Goal: Obtain resource: Download file/media

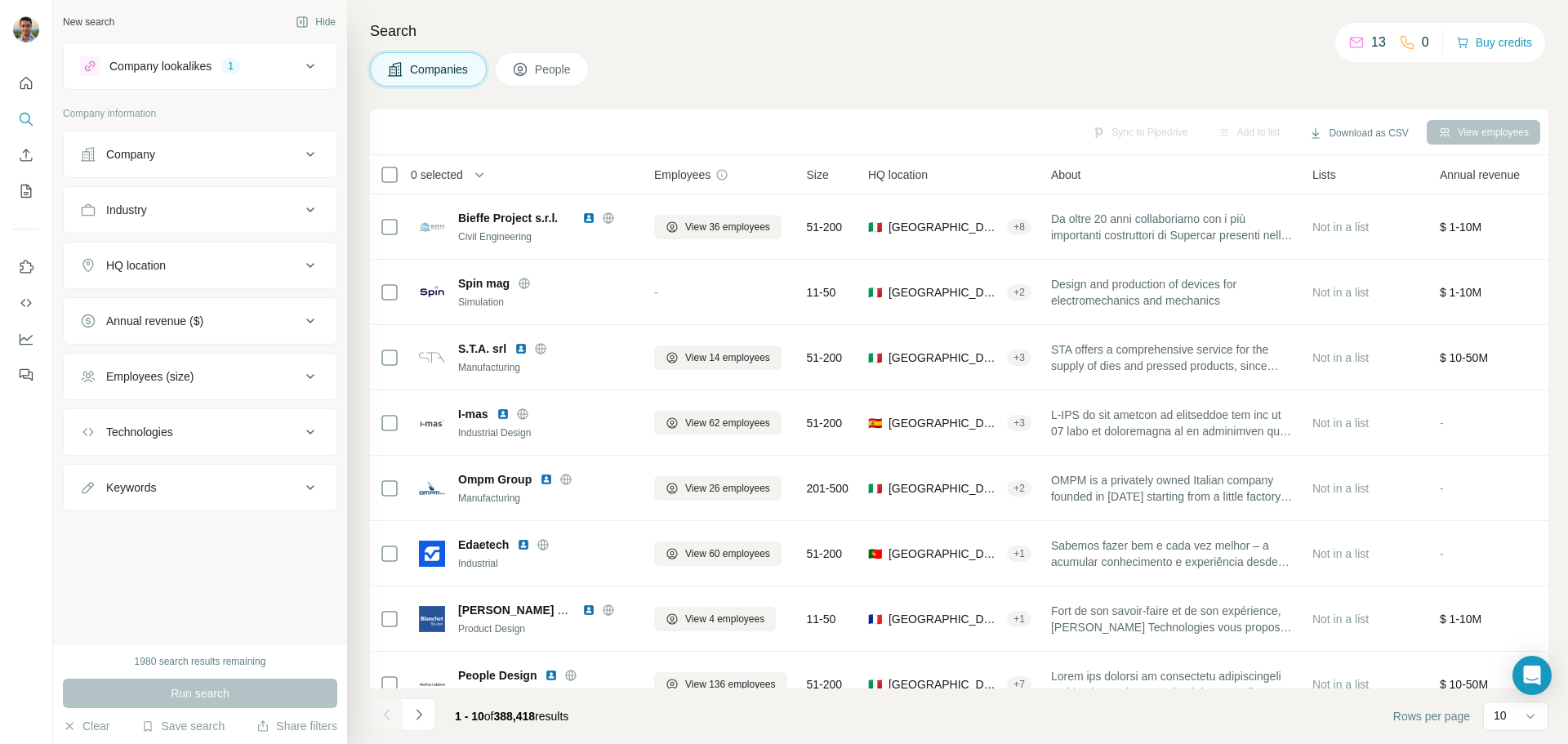
click at [909, 174] on span "HQ location" at bounding box center [898, 175] width 60 height 16
click at [217, 263] on div "HQ location" at bounding box center [190, 265] width 220 height 16
click at [194, 310] on input "text" at bounding box center [200, 306] width 240 height 29
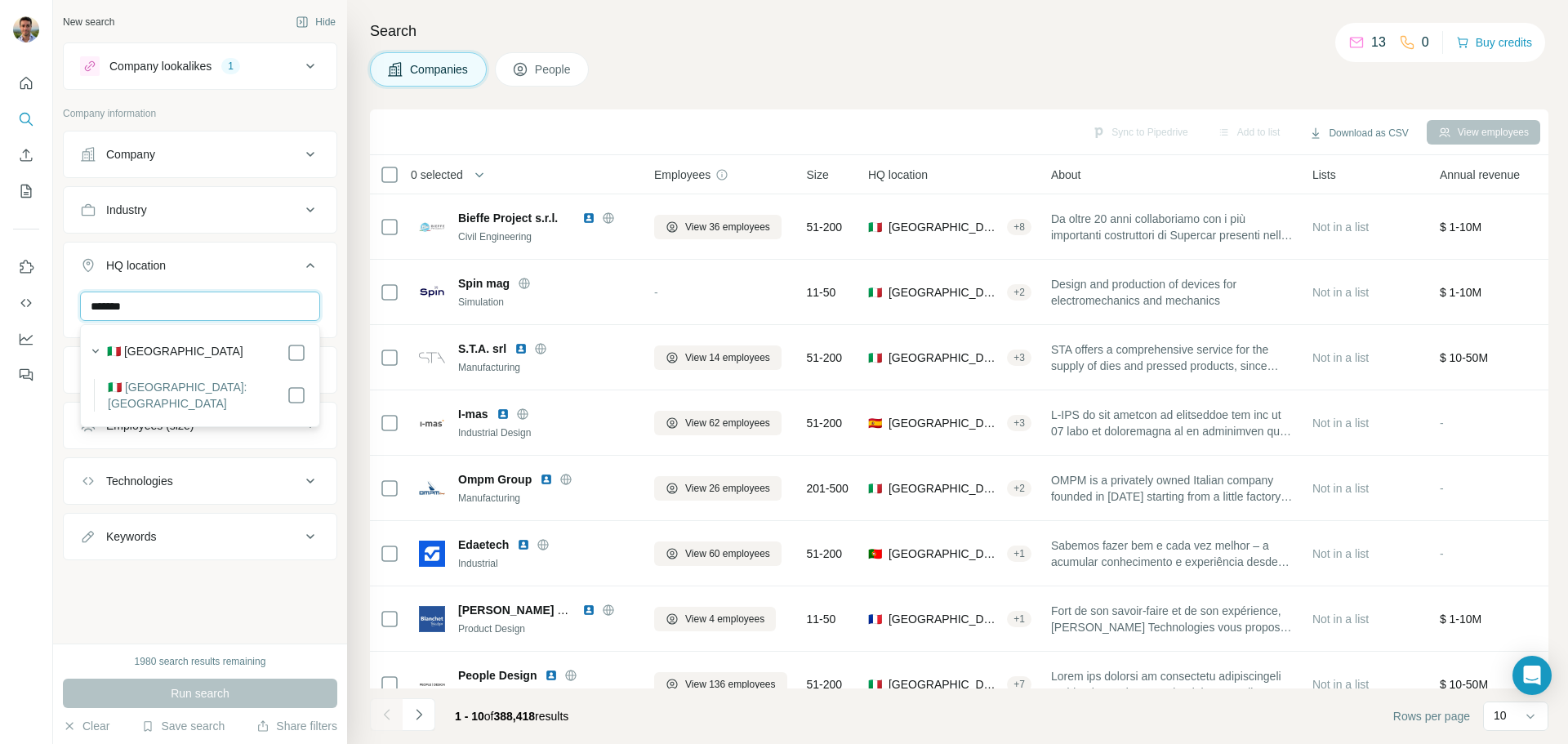
type input "*******"
click at [229, 391] on li "🇮🇹 [GEOGRAPHIC_DATA]: [GEOGRAPHIC_DATA]" at bounding box center [200, 396] width 212 height 33
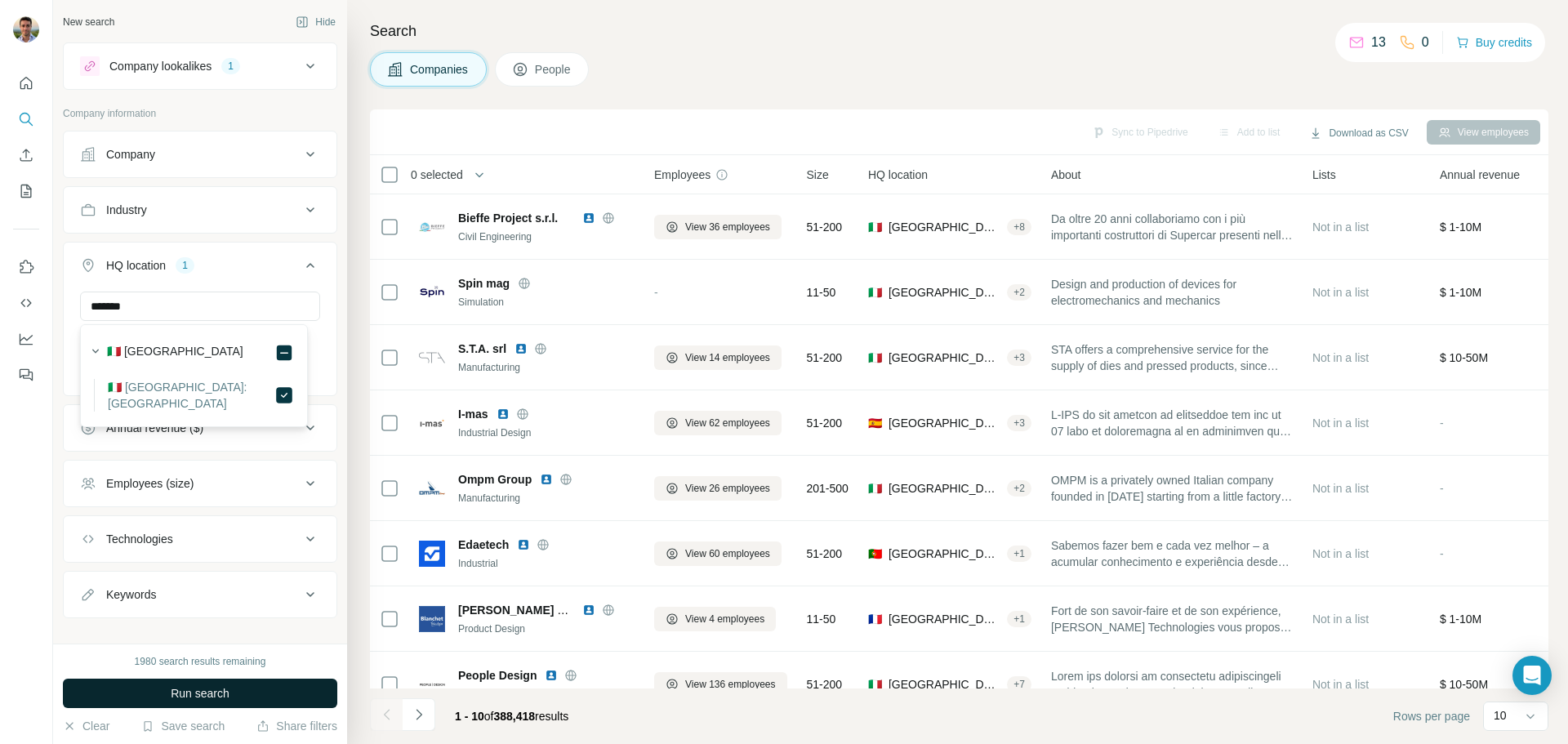
click at [246, 693] on button "Run search" at bounding box center [200, 693] width 274 height 29
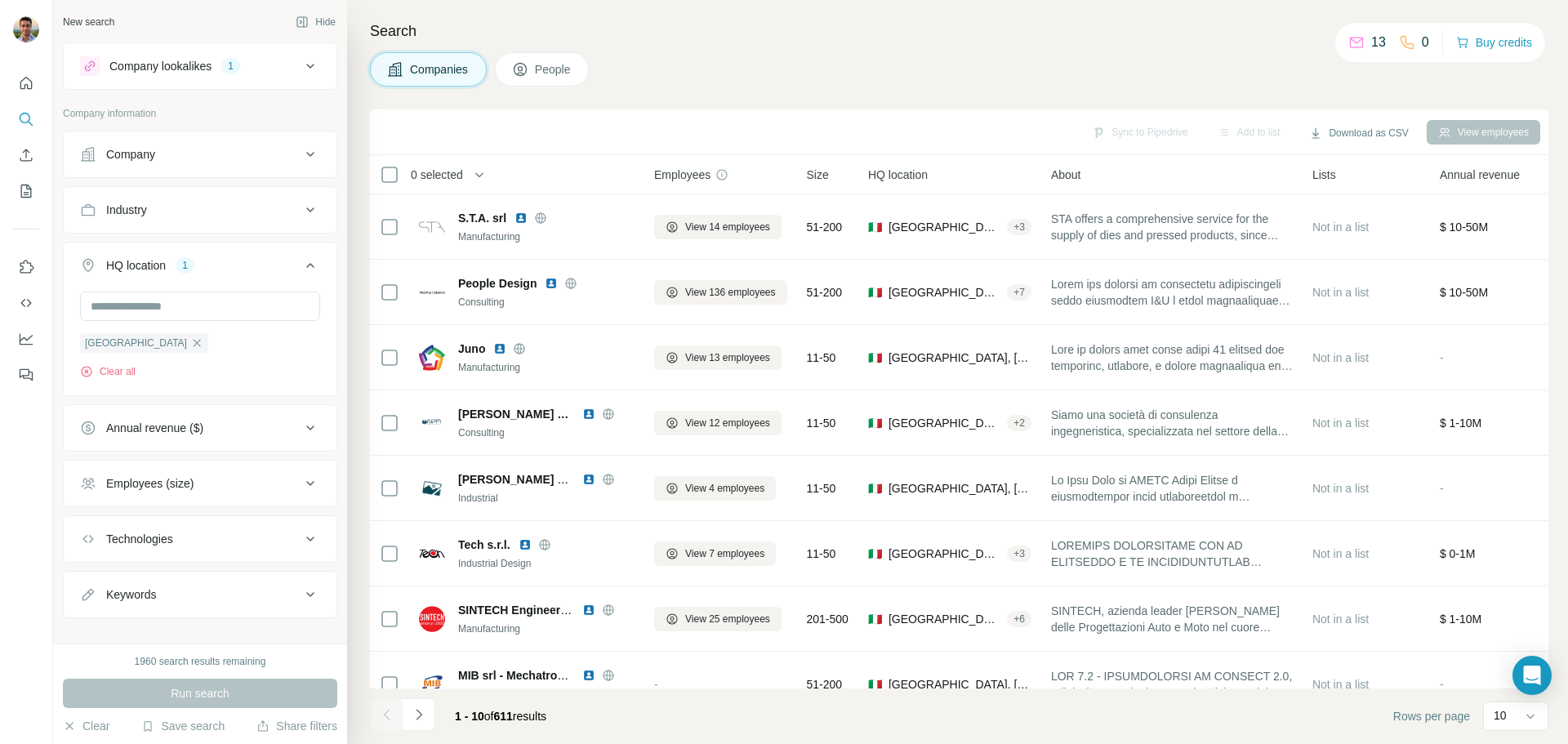
click at [212, 480] on div "Employees (size)" at bounding box center [190, 483] width 220 height 16
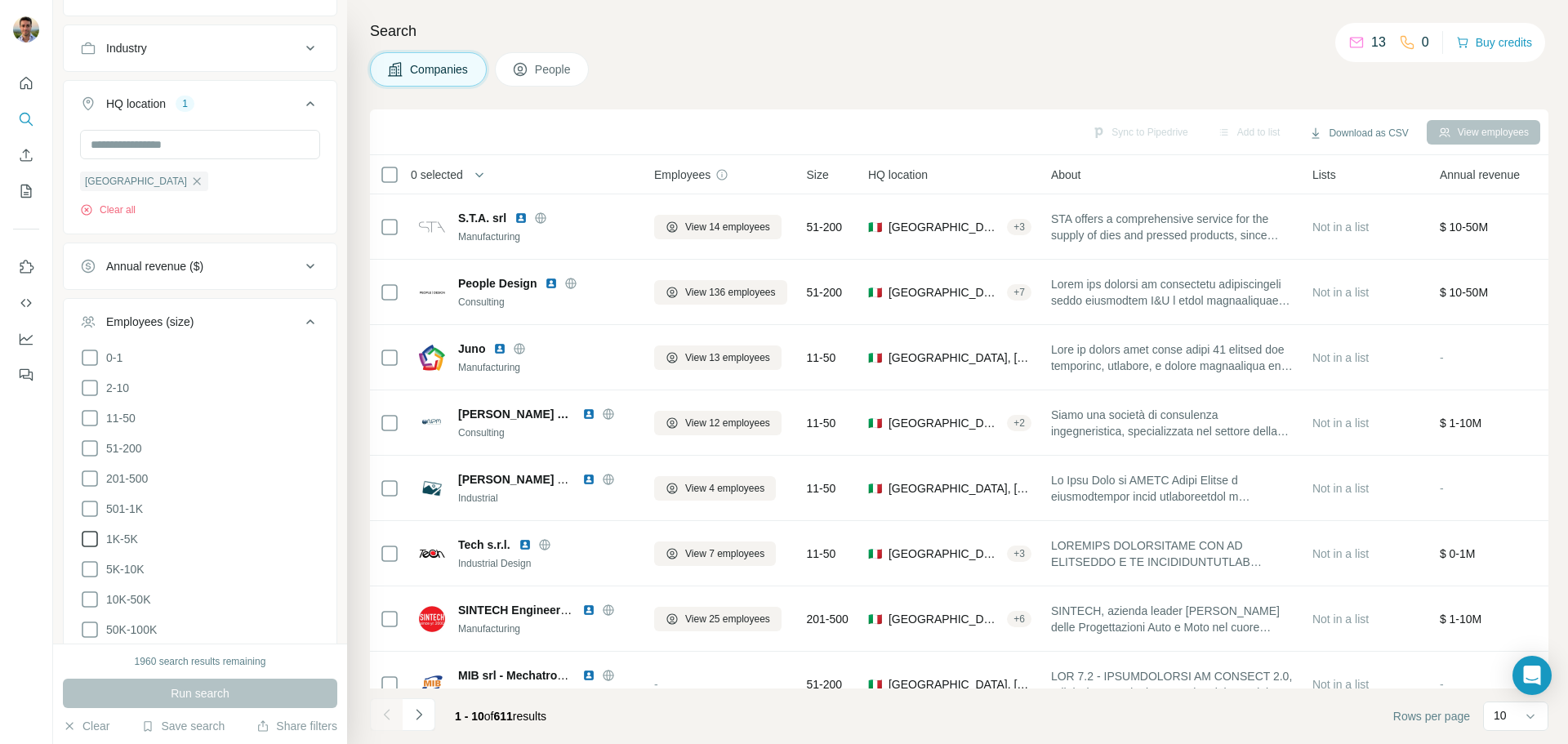
scroll to position [163, 0]
click at [129, 451] on span "51-200" at bounding box center [121, 447] width 43 height 16
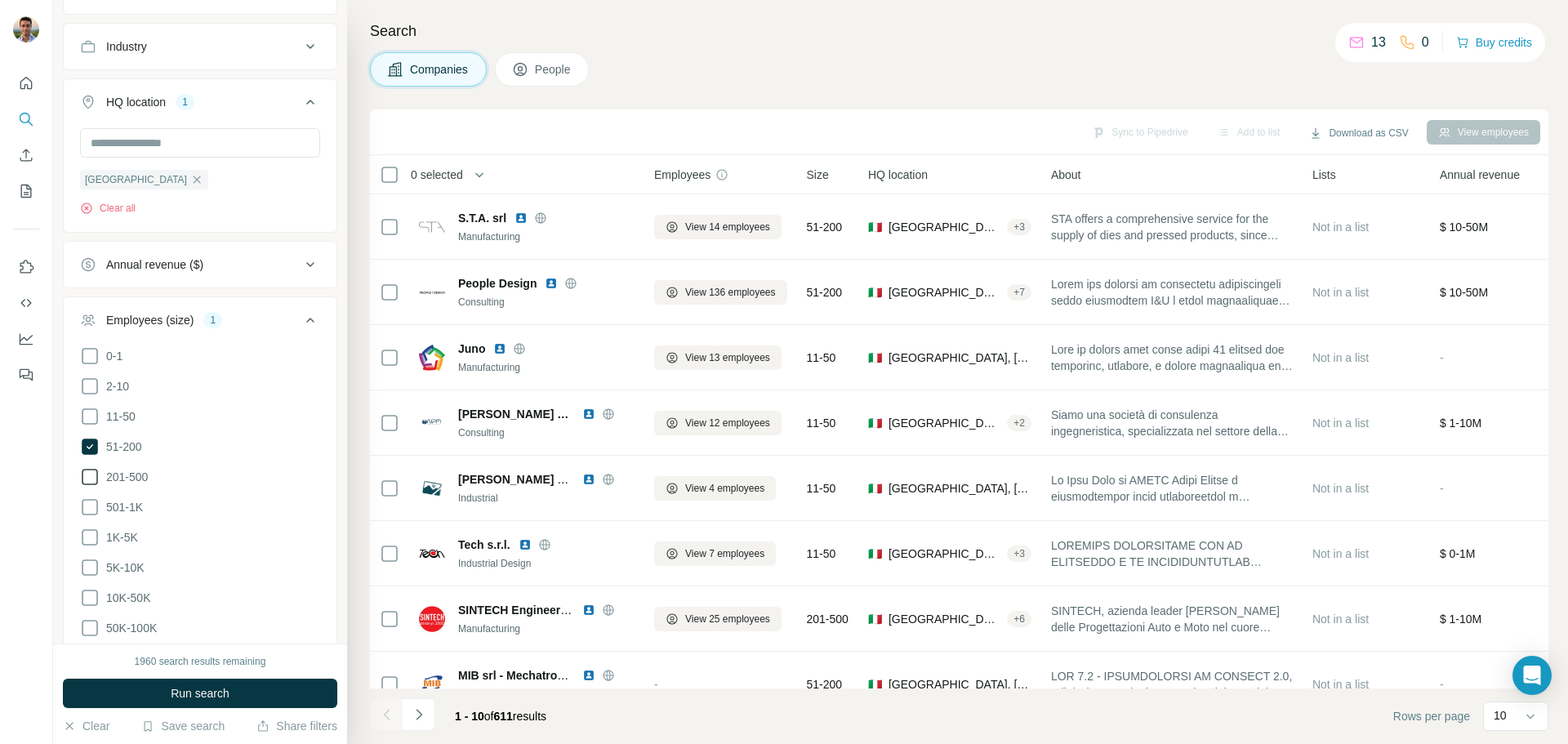
click at [130, 480] on span "201-500" at bounding box center [124, 477] width 48 height 16
click at [128, 501] on span "501-1K" at bounding box center [121, 507] width 43 height 16
click at [123, 532] on span "1K-5K" at bounding box center [119, 538] width 39 height 16
click at [121, 560] on span "5K-10K" at bounding box center [122, 568] width 45 height 16
click at [129, 621] on span "50K-100K" at bounding box center [129, 628] width 57 height 16
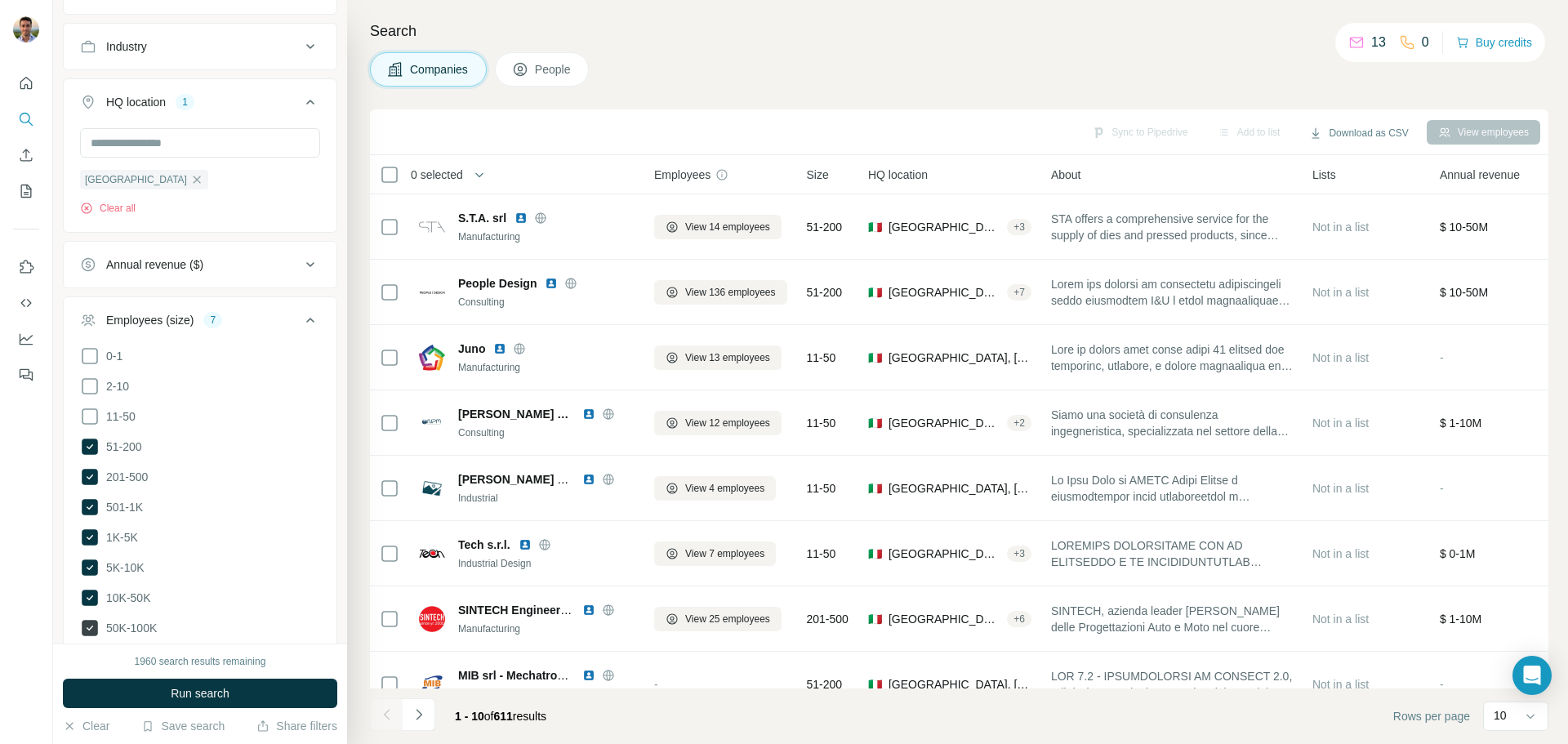
scroll to position [245, 0]
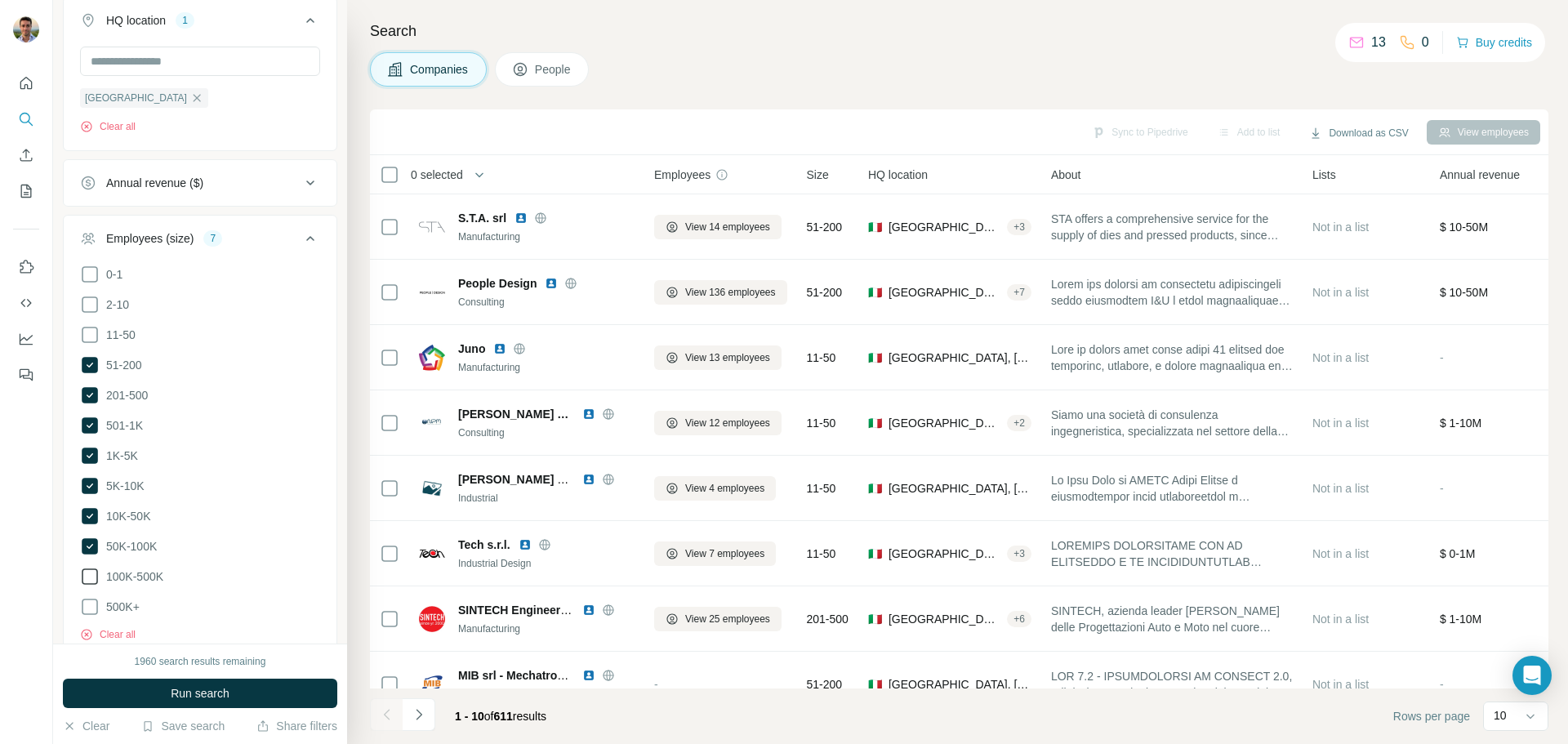
click at [134, 577] on span "100K-500K" at bounding box center [132, 577] width 64 height 16
click at [130, 599] on span "500K+" at bounding box center [120, 607] width 40 height 16
click at [182, 701] on button "Run search" at bounding box center [200, 693] width 274 height 29
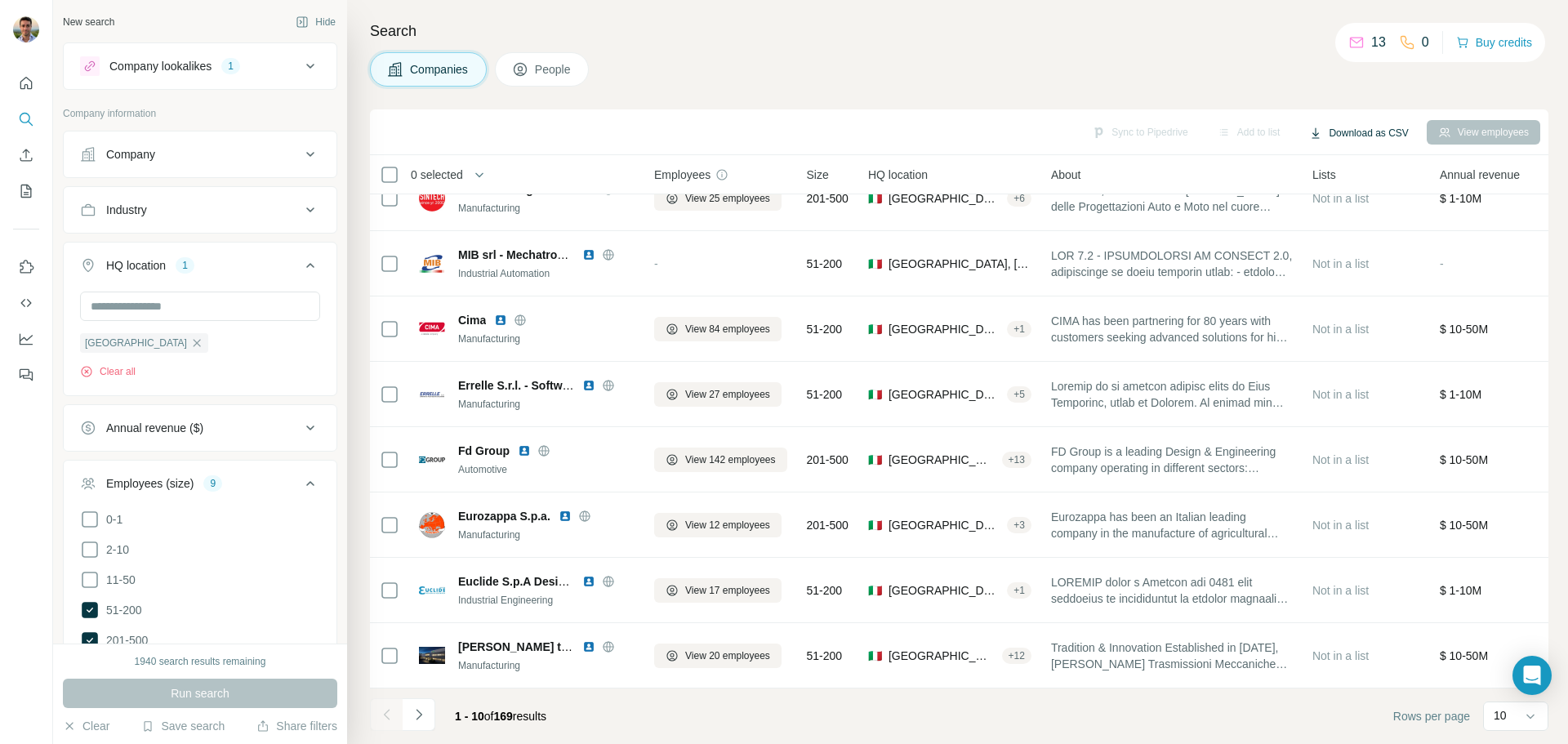
click at [1326, 130] on button "Download as CSV" at bounding box center [1358, 134] width 122 height 25
click at [1320, 725] on footer "1 - 10 of 169 results Rows per page 10" at bounding box center [959, 716] width 1179 height 56
click at [1516, 722] on div "10" at bounding box center [1514, 715] width 41 height 16
click at [1507, 587] on p "60" at bounding box center [1503, 592] width 13 height 16
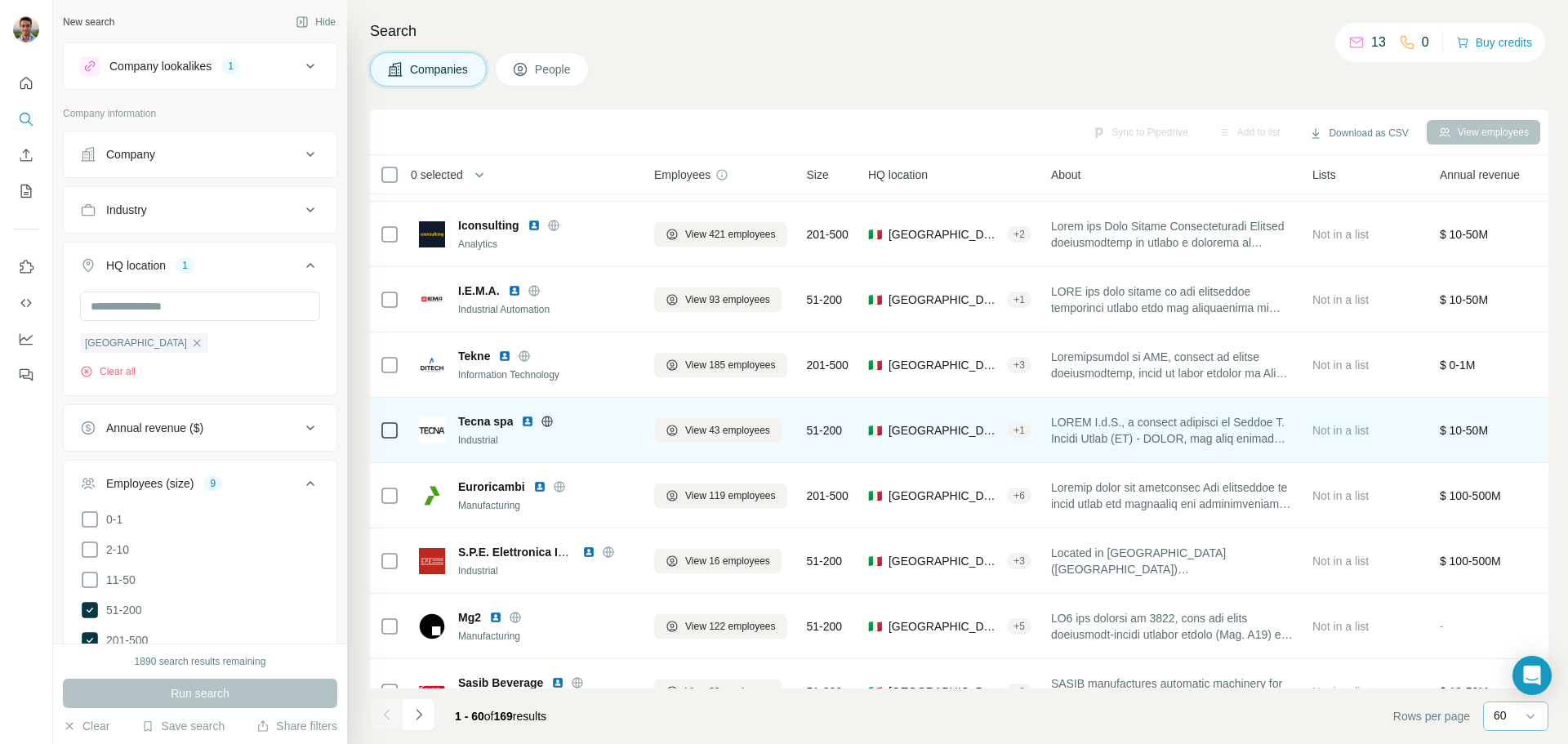
scroll to position [2782, 0]
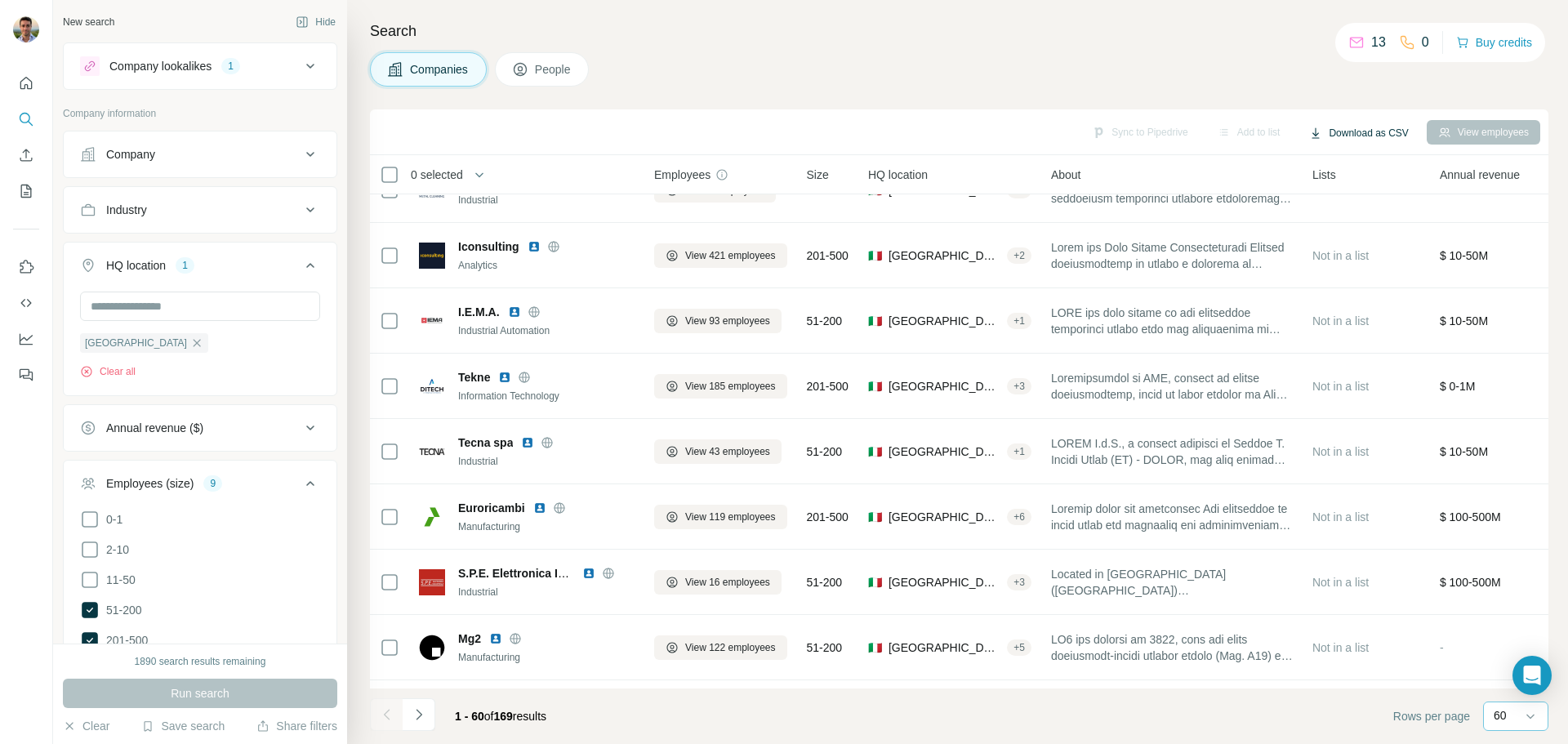
click at [1350, 124] on button "Download as CSV" at bounding box center [1358, 134] width 122 height 25
click at [1350, 126] on button "Download as CSV" at bounding box center [1358, 134] width 122 height 25
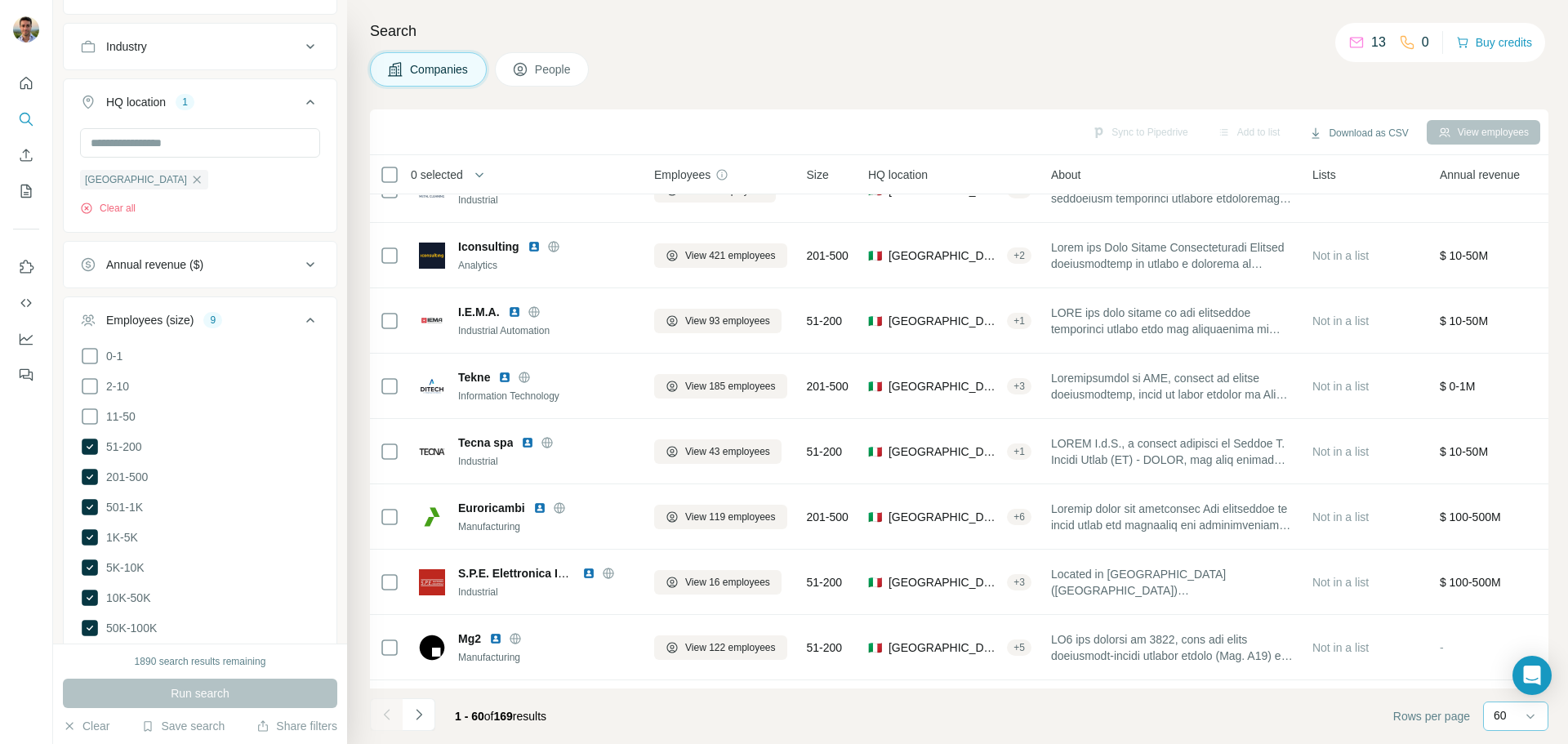
scroll to position [0, 0]
